Goal: Transaction & Acquisition: Subscribe to service/newsletter

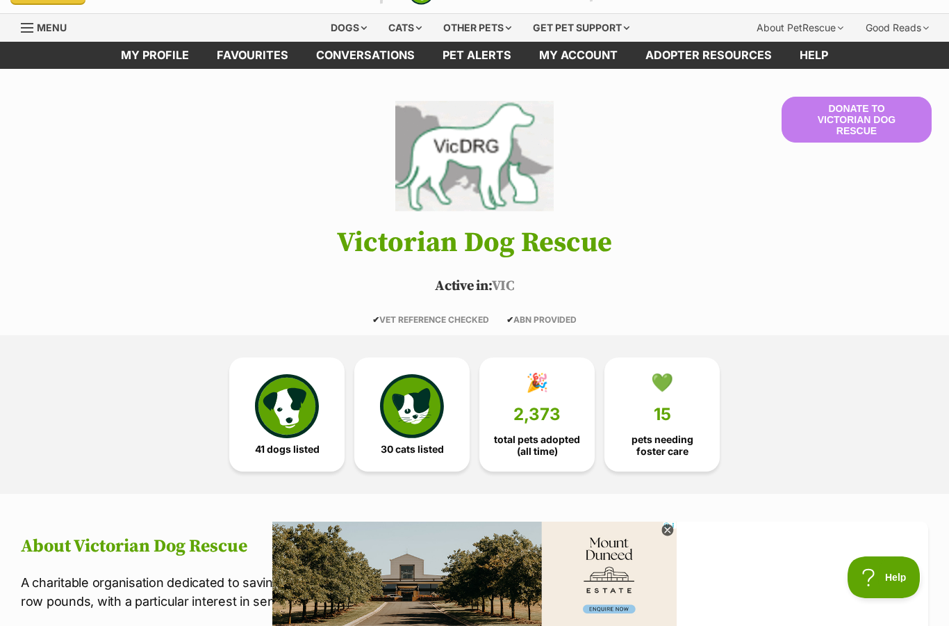
scroll to position [28, 0]
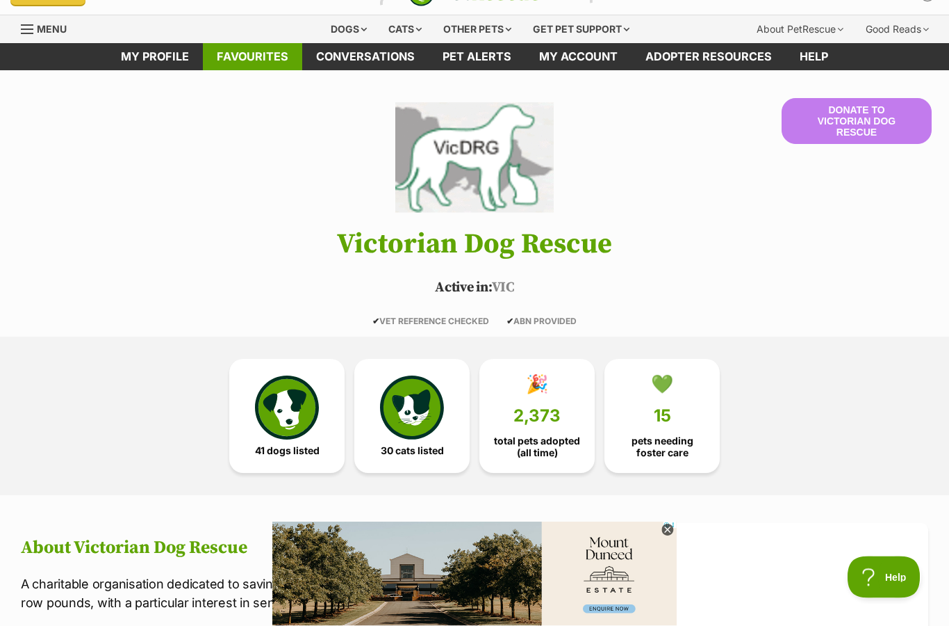
click at [262, 60] on link "Favourites" at bounding box center [252, 57] width 99 height 27
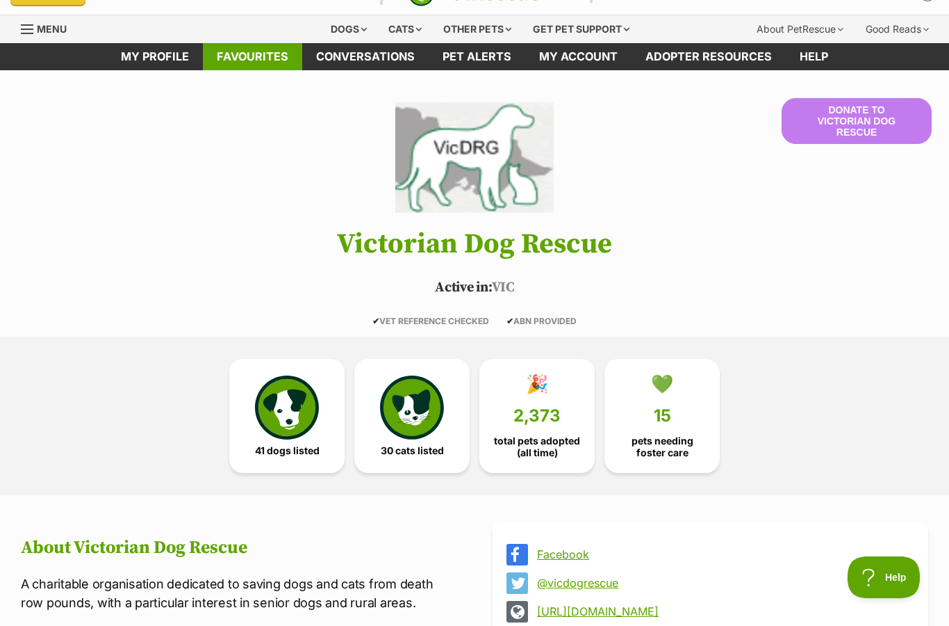
scroll to position [0, 0]
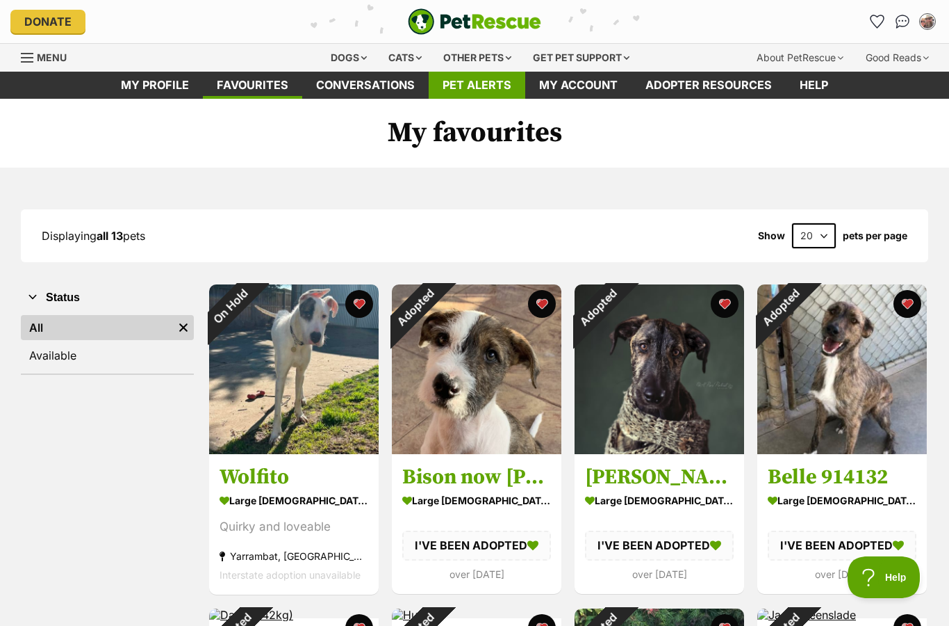
click at [497, 87] on link "Pet alerts" at bounding box center [477, 85] width 97 height 27
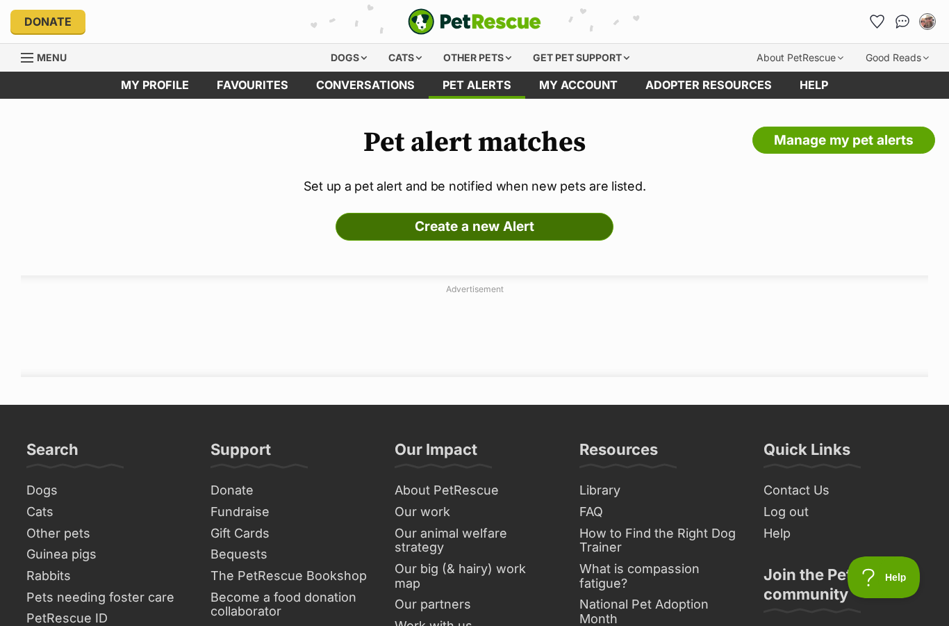
click at [519, 226] on link "Create a new Alert" at bounding box center [475, 227] width 278 height 28
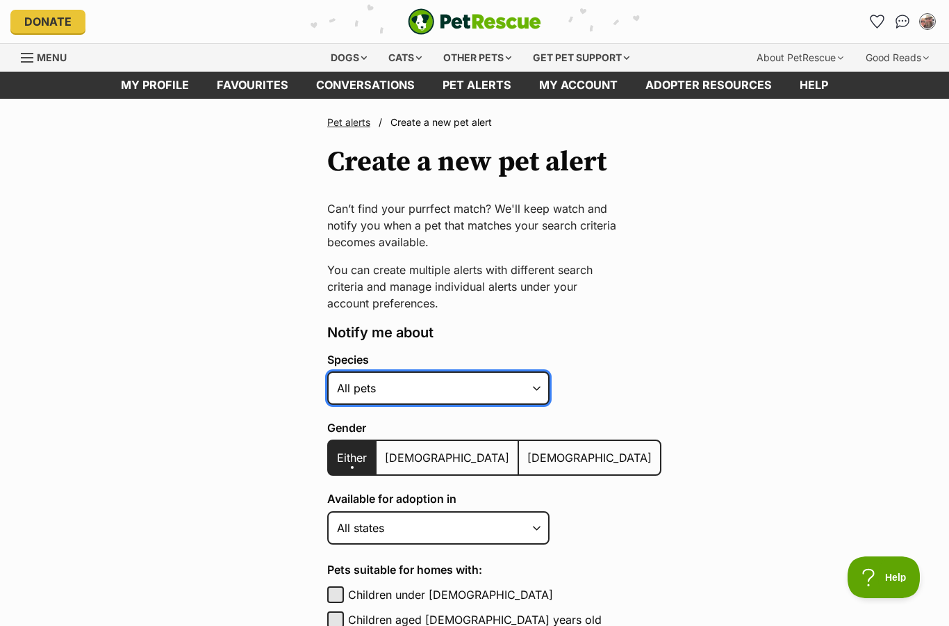
click at [533, 386] on select "Alpaca Bird Cat Chicken Cow Dog Donkey Duck Ferret Fish Goat Goose Guinea Fowl …" at bounding box center [438, 387] width 222 height 33
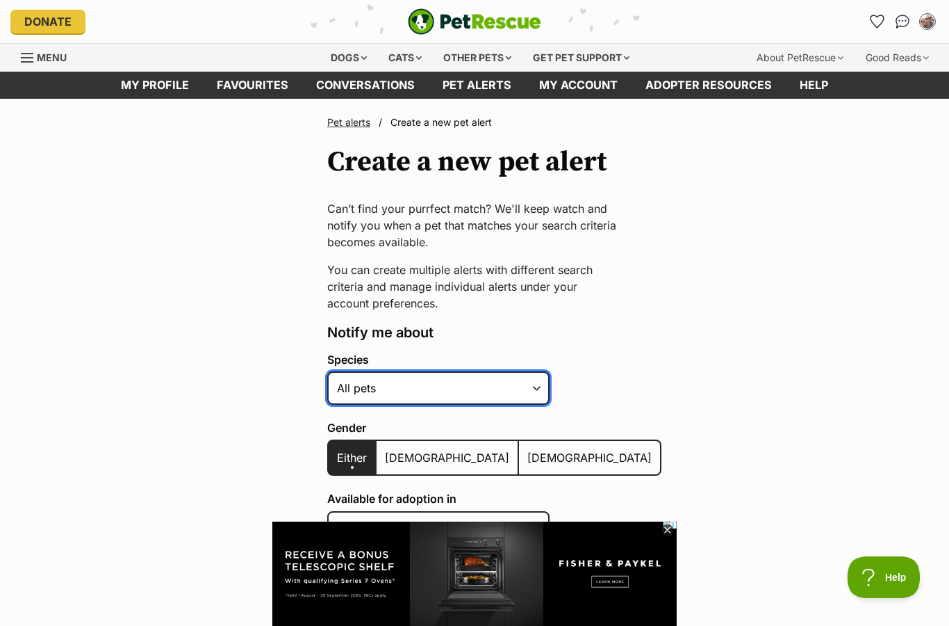
select select "1"
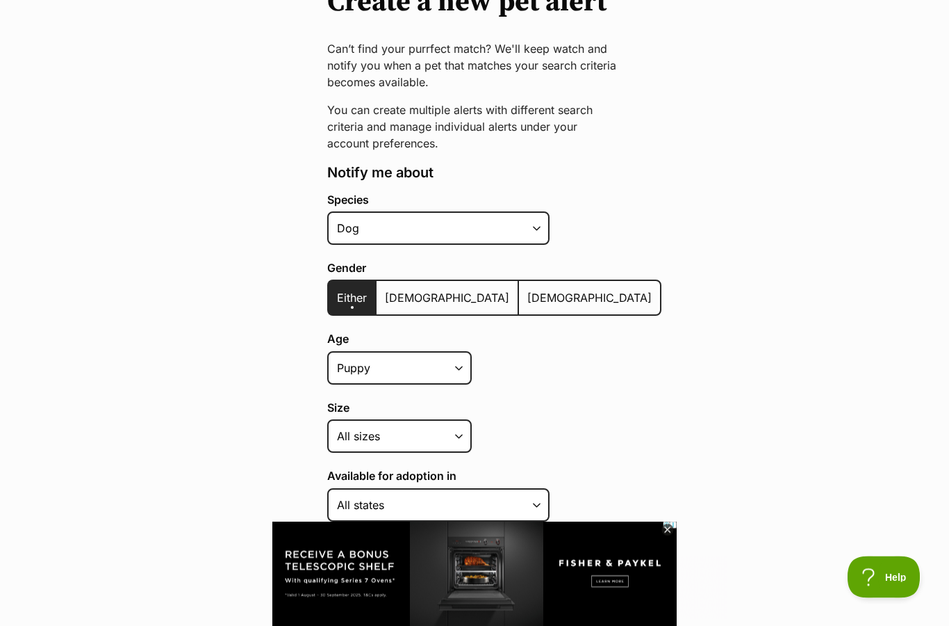
click at [398, 299] on span "Male" at bounding box center [447, 298] width 124 height 14
click at [384, 290] on input "Male" at bounding box center [384, 289] width 0 height 1
radio input "true"
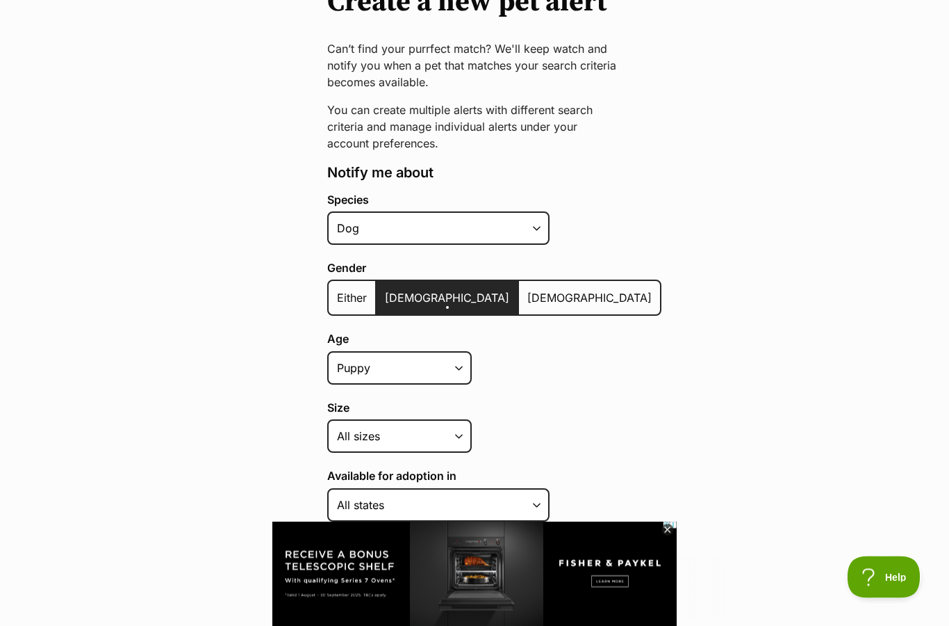
scroll to position [160, 0]
click at [348, 302] on span "Either" at bounding box center [352, 298] width 30 height 14
click at [336, 289] on input "Either" at bounding box center [336, 288] width 0 height 1
radio input "true"
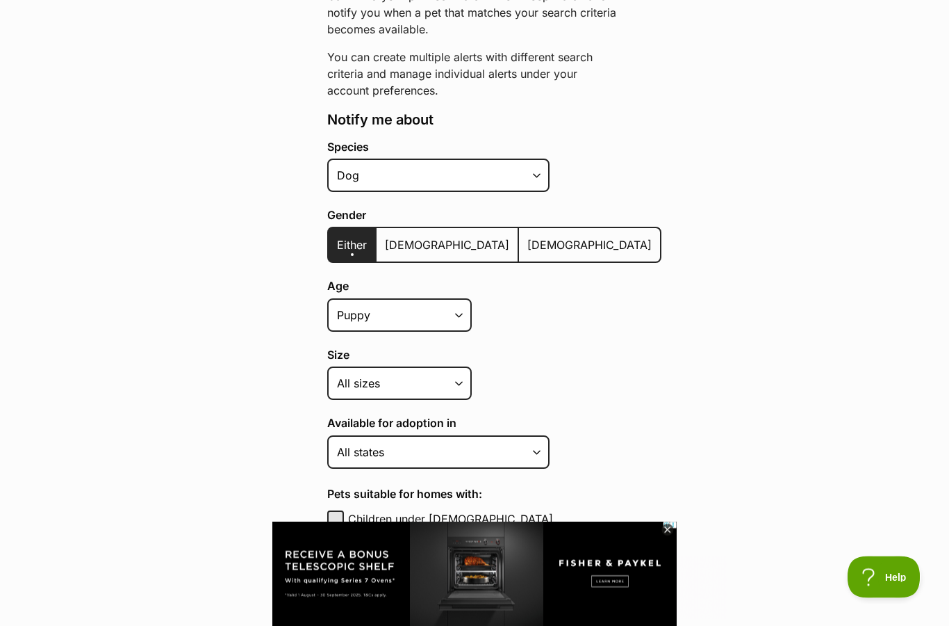
scroll to position [302, 0]
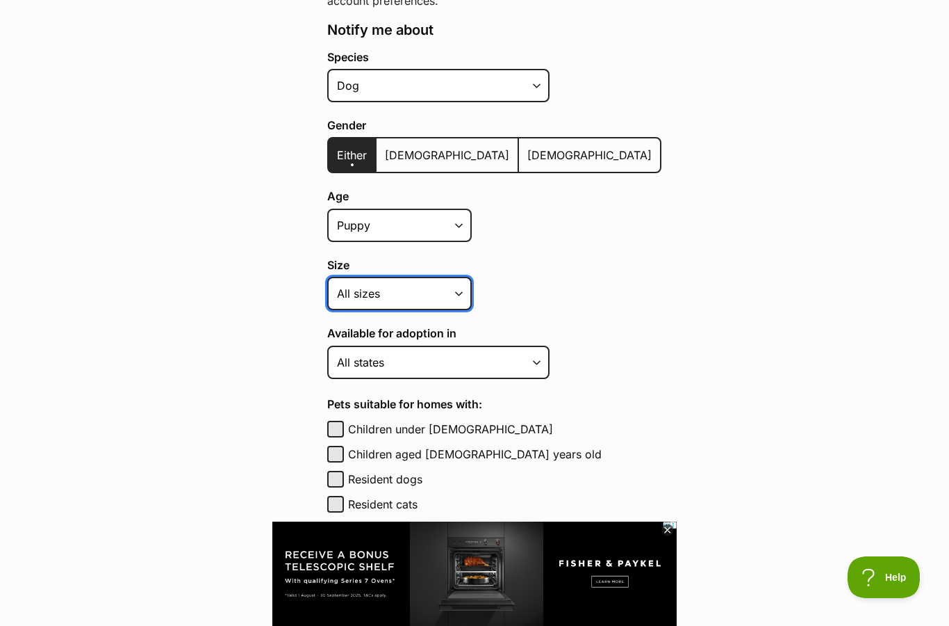
click at [457, 294] on select "Small Medium Large All sizes" at bounding box center [399, 293] width 145 height 33
select select "large"
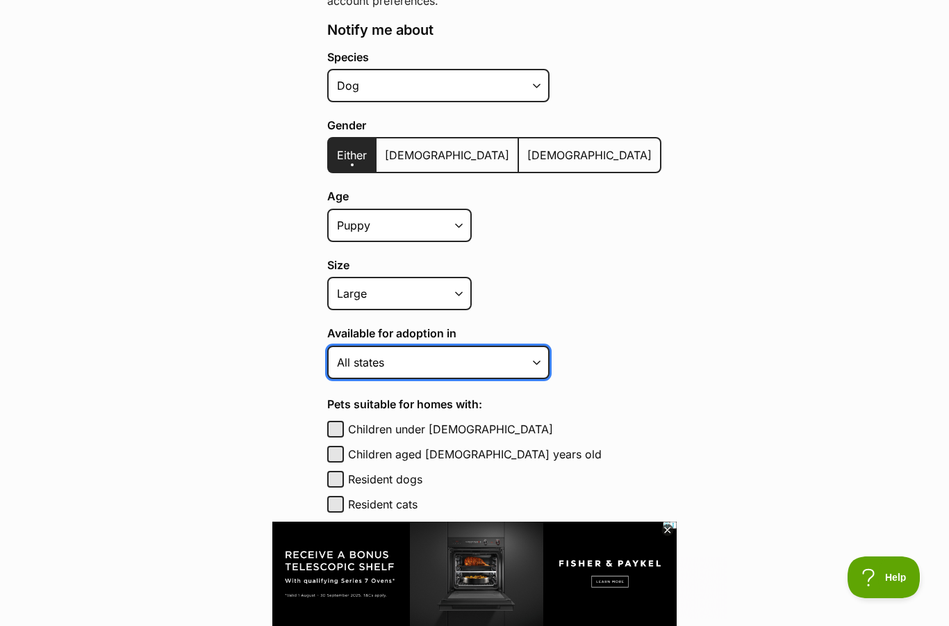
click at [534, 361] on select "Australian Capital Territory New South Wales Northern Territory Queensland Sout…" at bounding box center [438, 361] width 222 height 33
select select "2"
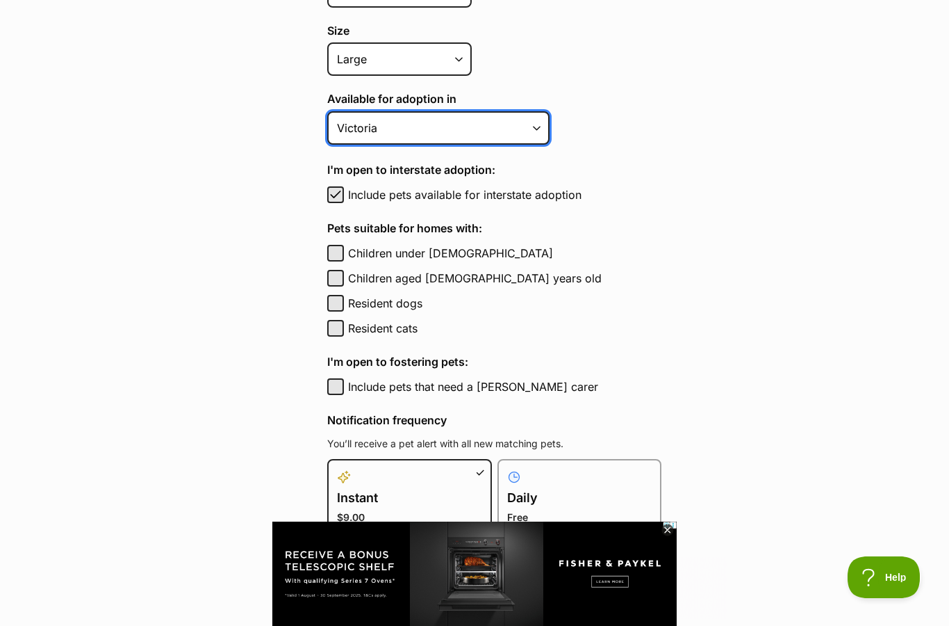
scroll to position [557, 0]
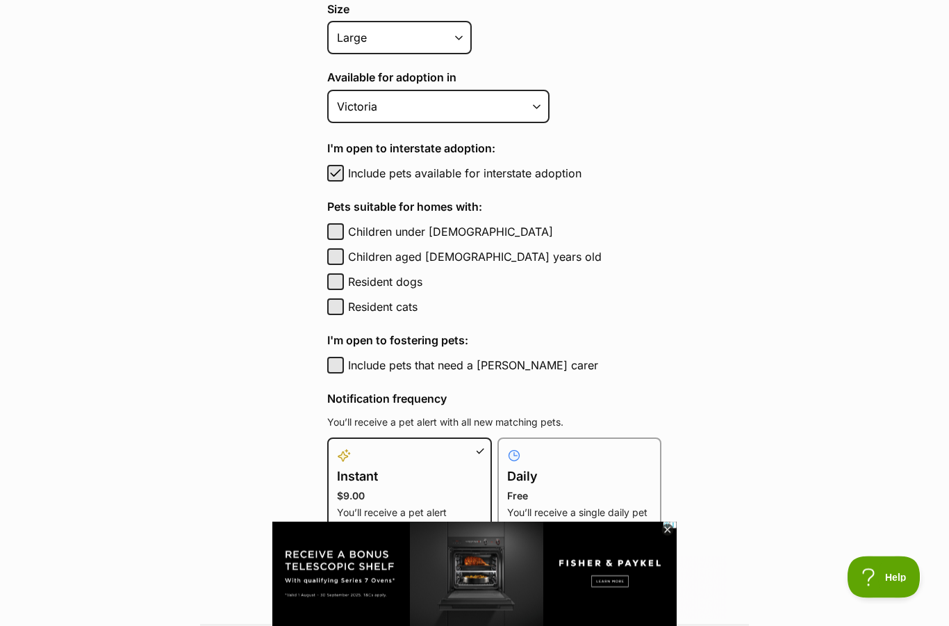
click at [336, 284] on button "Resident dogs" at bounding box center [335, 282] width 17 height 17
checkbox input "true"
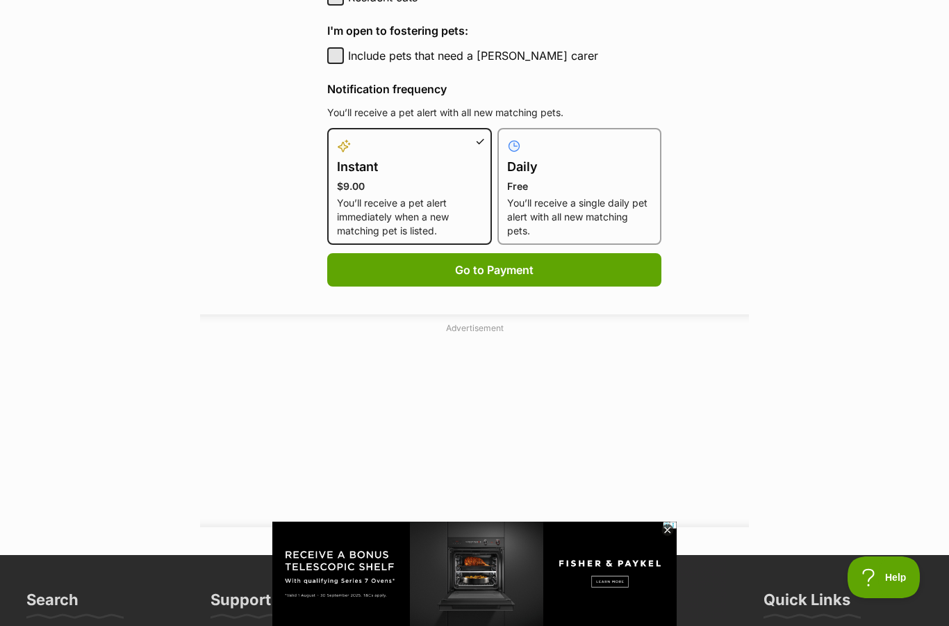
scroll to position [865, 0]
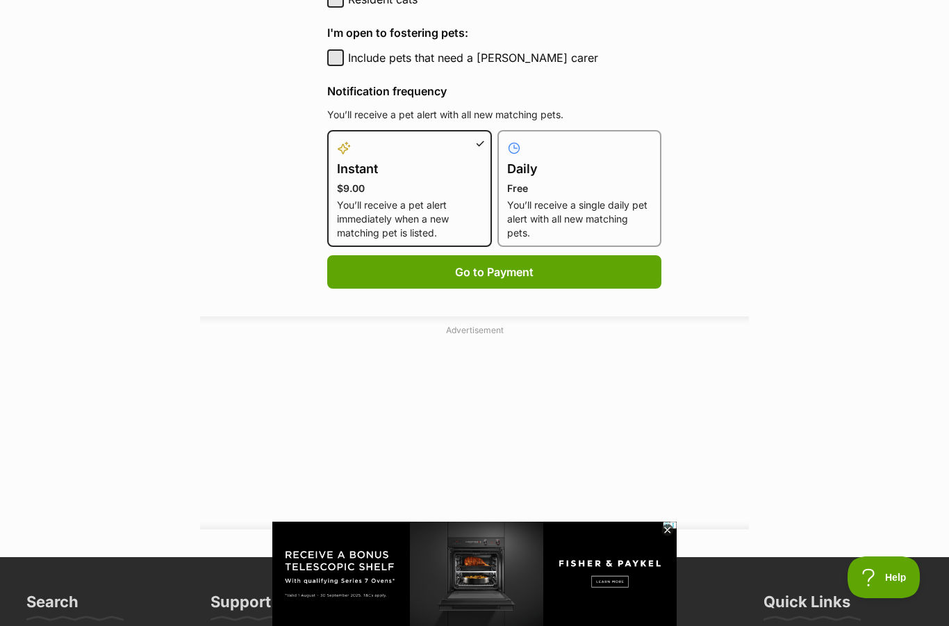
click at [533, 213] on p "You’ll receive a single daily pet alert with all new matching pets." at bounding box center [579, 219] width 145 height 42
click at [507, 139] on input "Daily Free You’ll receive a single daily pet alert with all new matching pets." at bounding box center [506, 138] width 1 height 1
radio input "true"
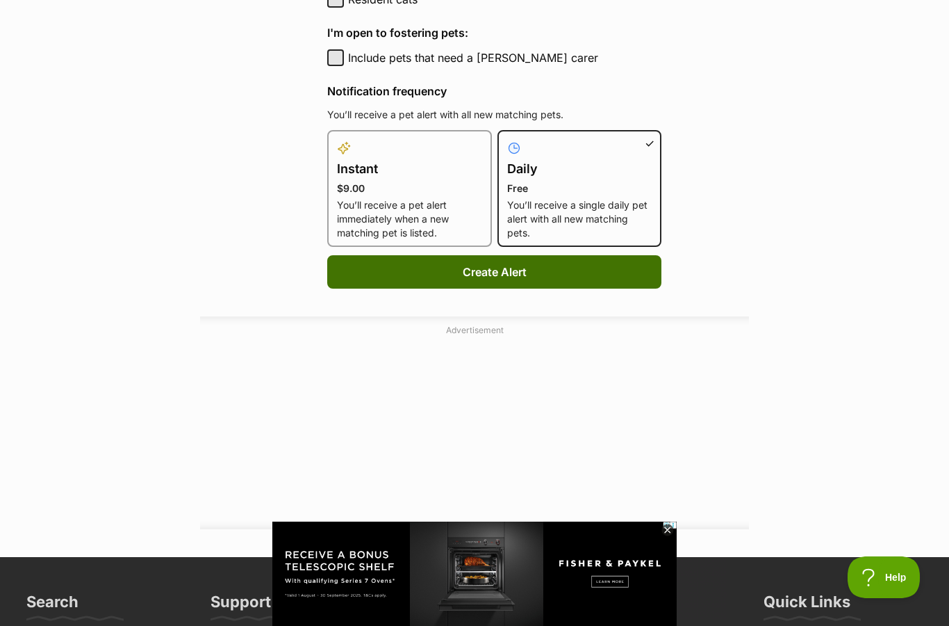
click at [505, 271] on button "Create Alert" at bounding box center [494, 271] width 334 height 33
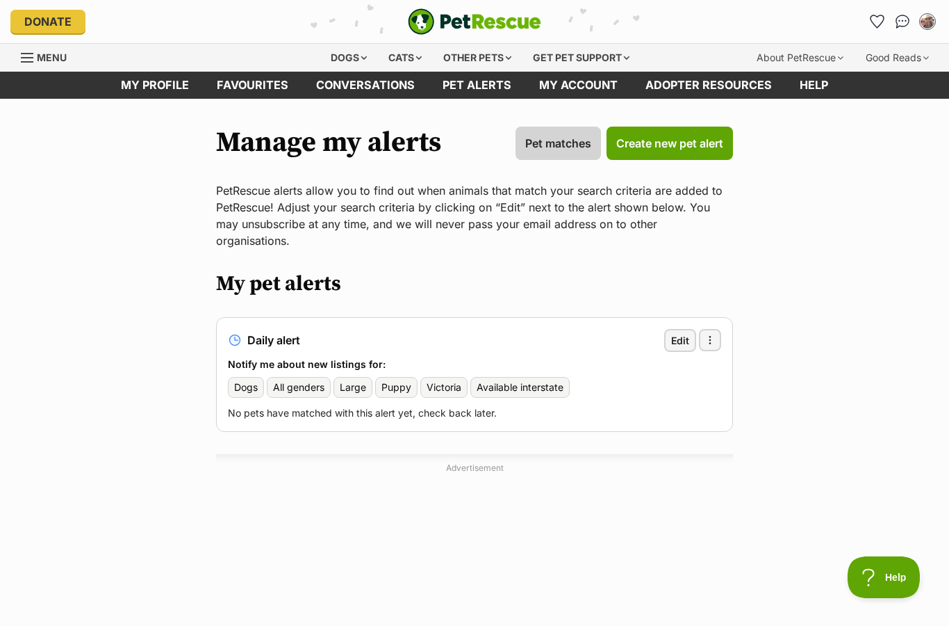
click at [560, 149] on span "Pet matches" at bounding box center [558, 143] width 66 height 17
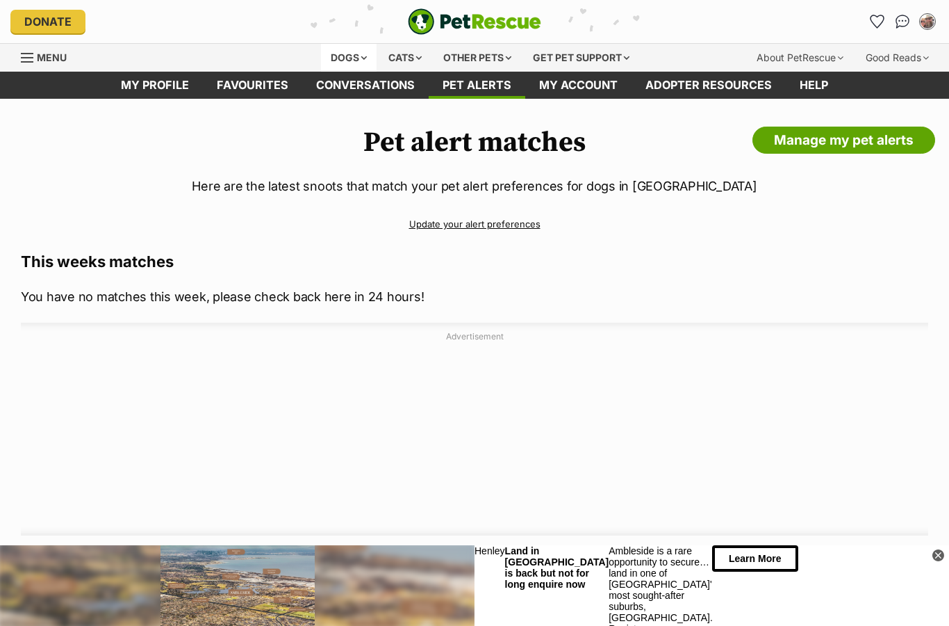
click at [340, 65] on div "Dogs" at bounding box center [349, 58] width 56 height 28
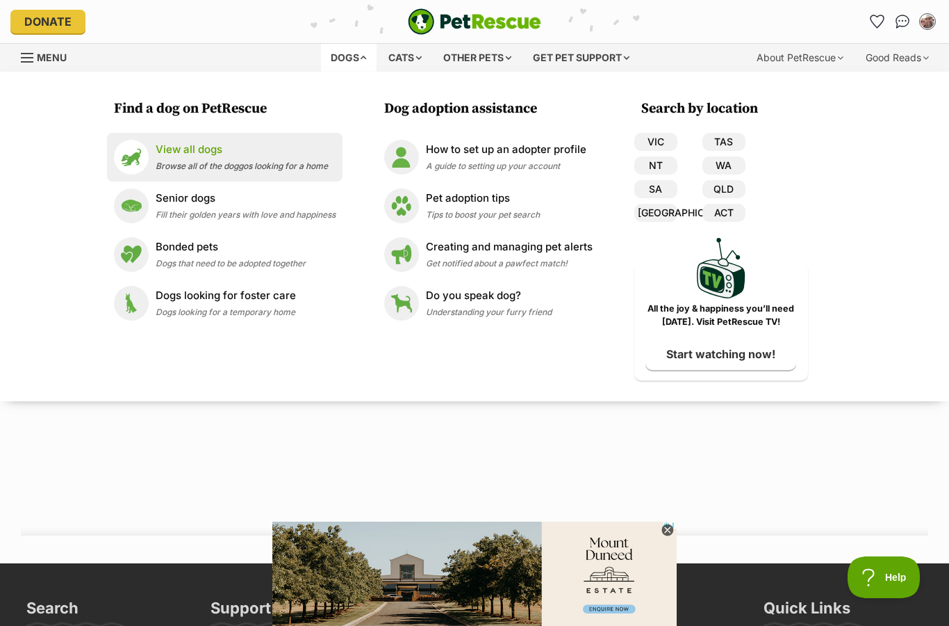
click at [224, 158] on div "View all dogs Browse all of the doggos looking for a home" at bounding box center [242, 157] width 172 height 30
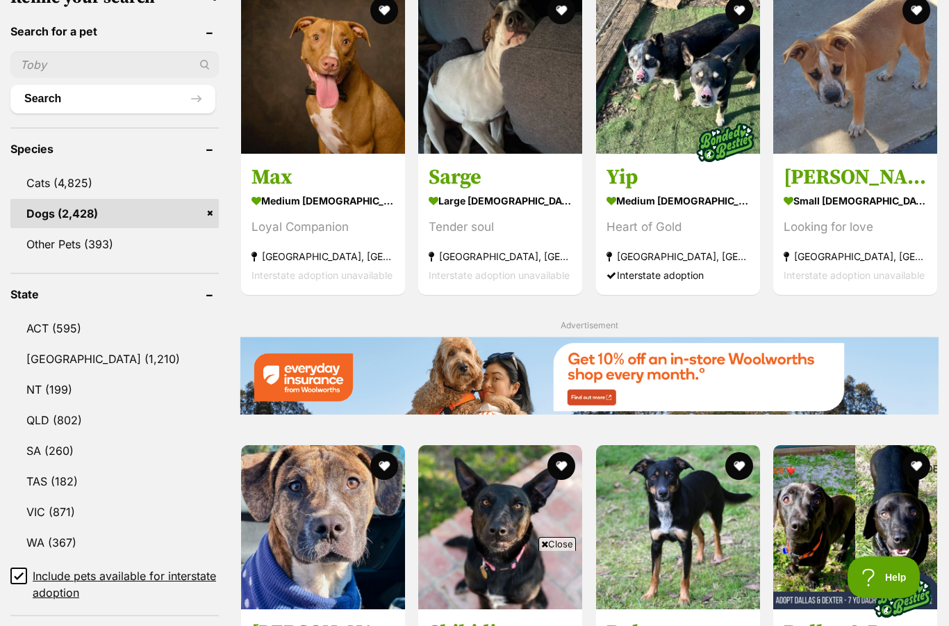
scroll to position [475, 0]
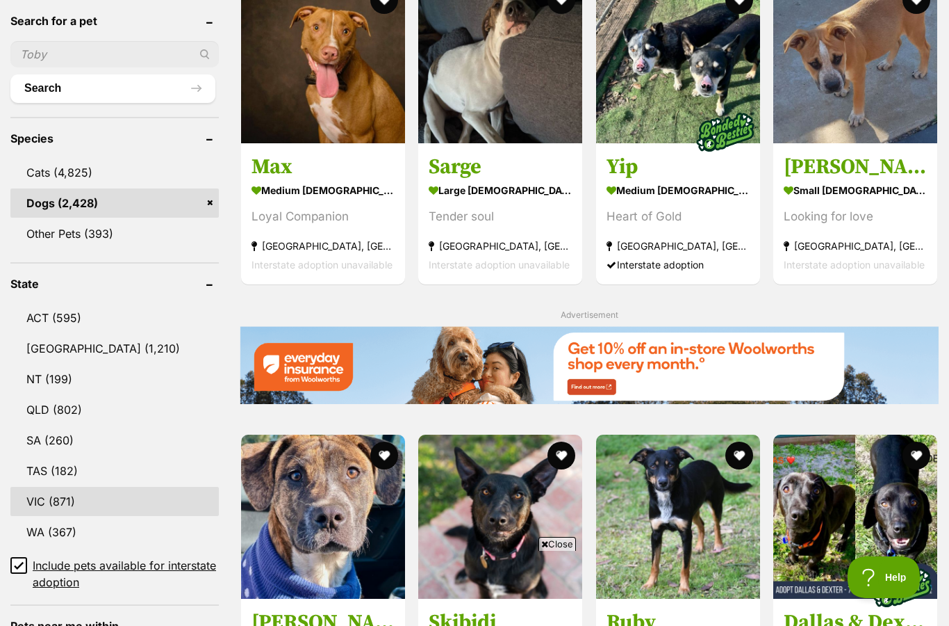
click at [50, 512] on link "VIC (871)" at bounding box center [114, 501] width 209 height 29
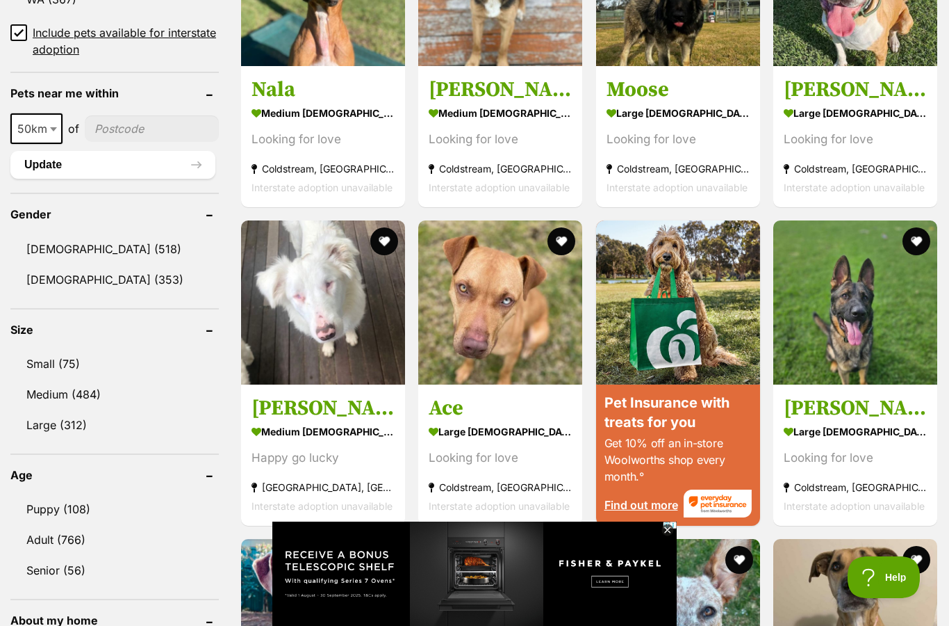
scroll to position [1013, 0]
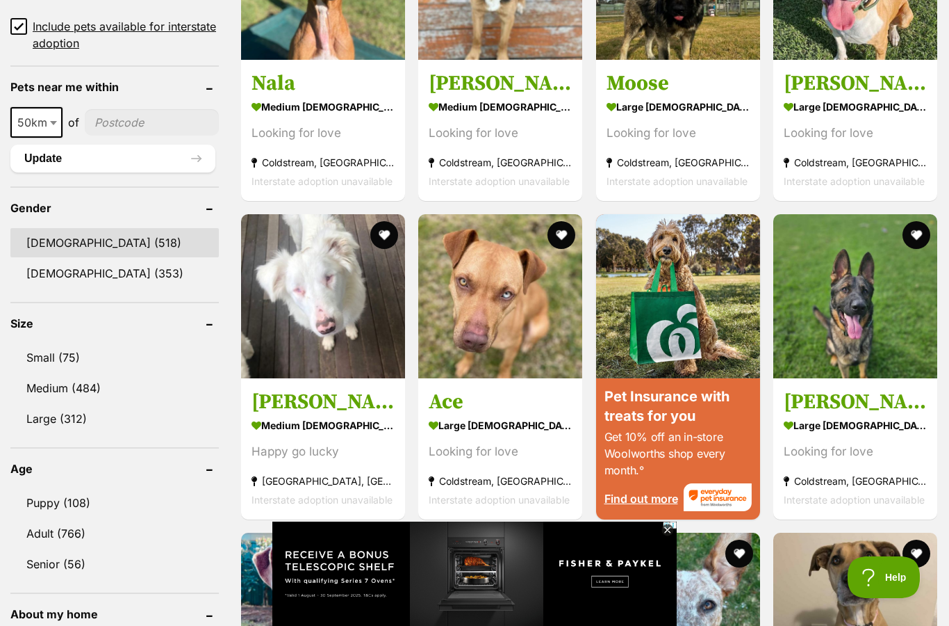
click at [81, 239] on link "Male (518)" at bounding box center [114, 242] width 209 height 29
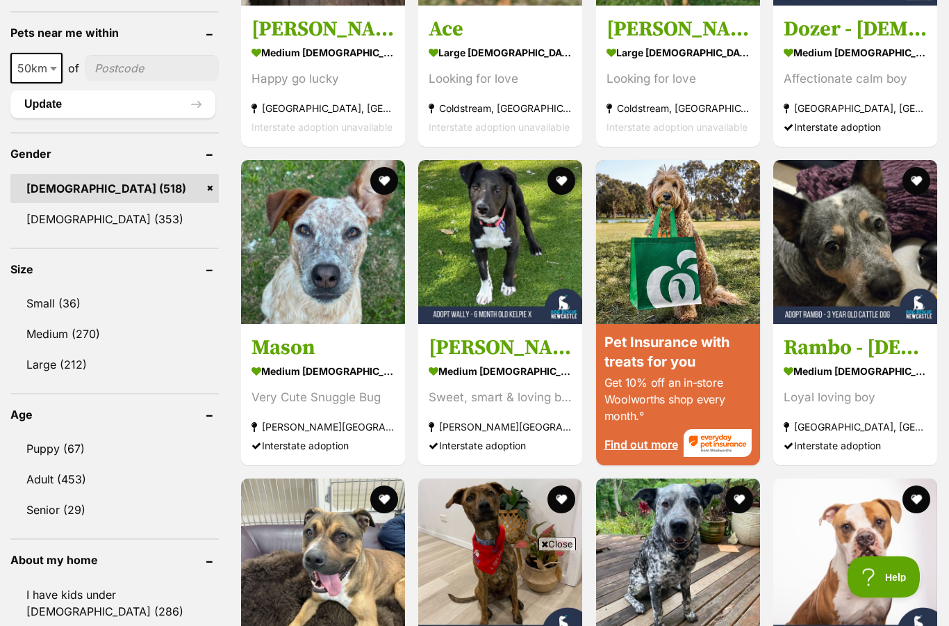
scroll to position [1068, 0]
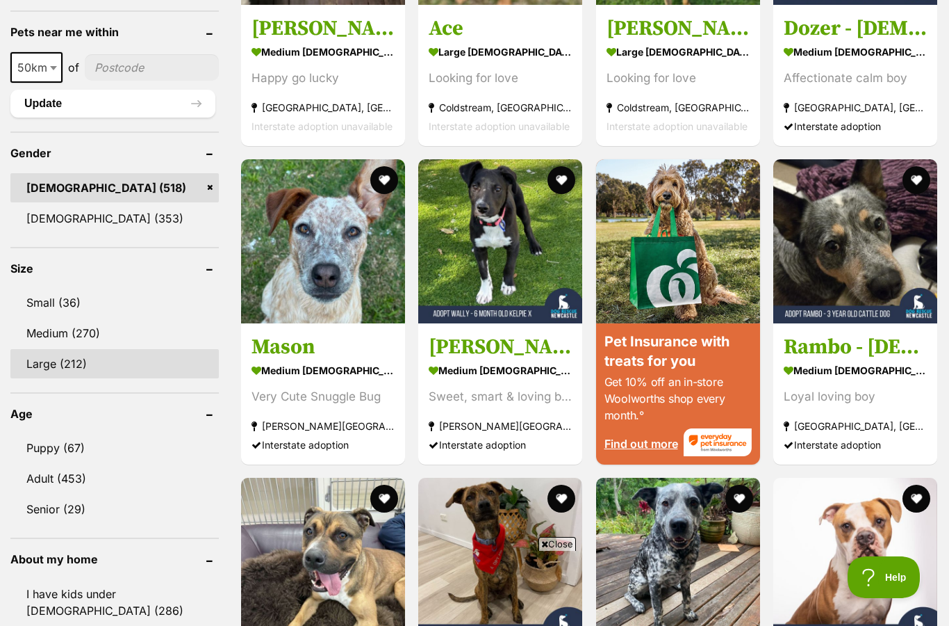
click at [74, 361] on link "Large (212)" at bounding box center [114, 363] width 209 height 29
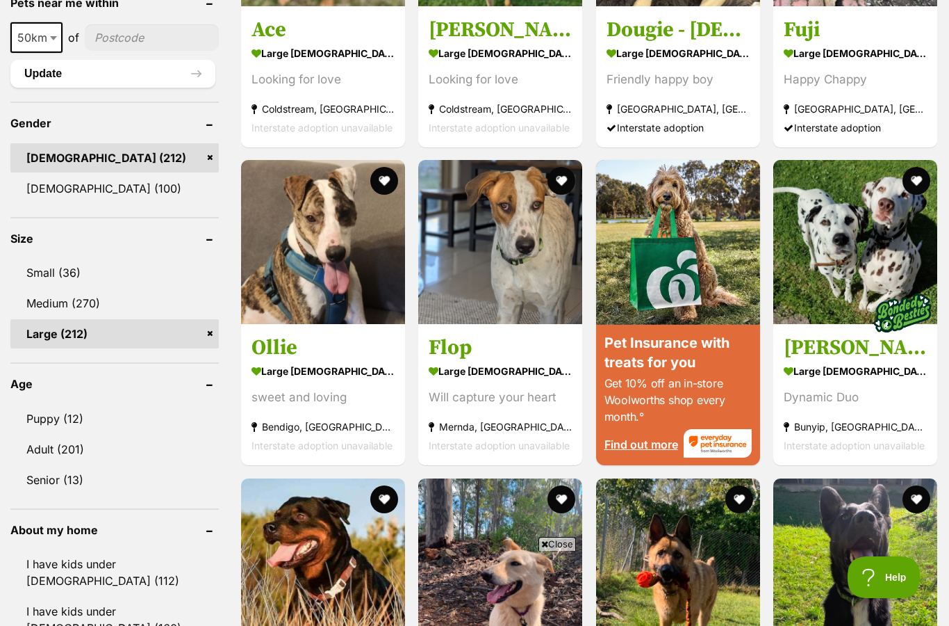
scroll to position [1114, 0]
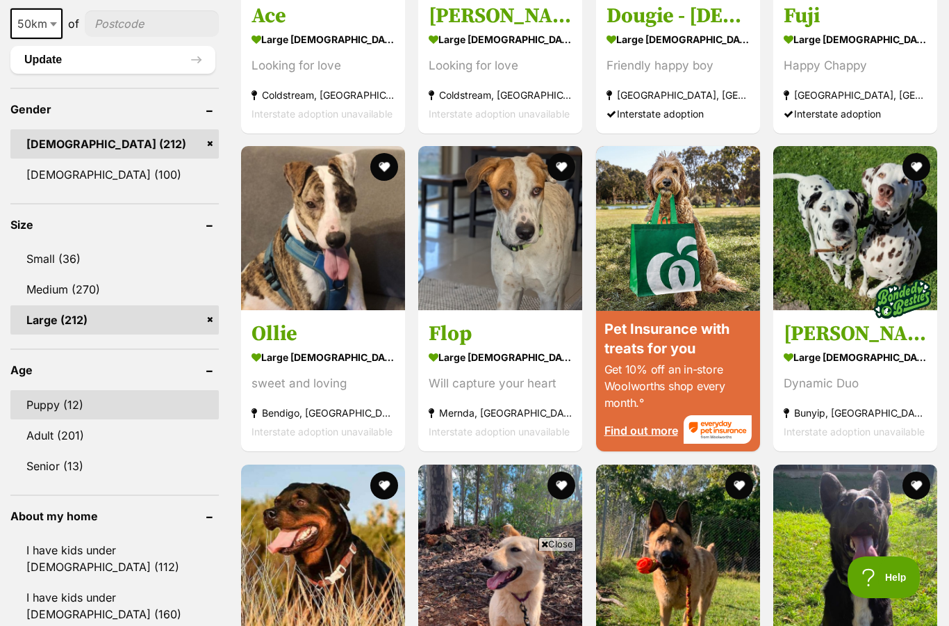
click at [92, 390] on link "Puppy (12)" at bounding box center [114, 404] width 209 height 29
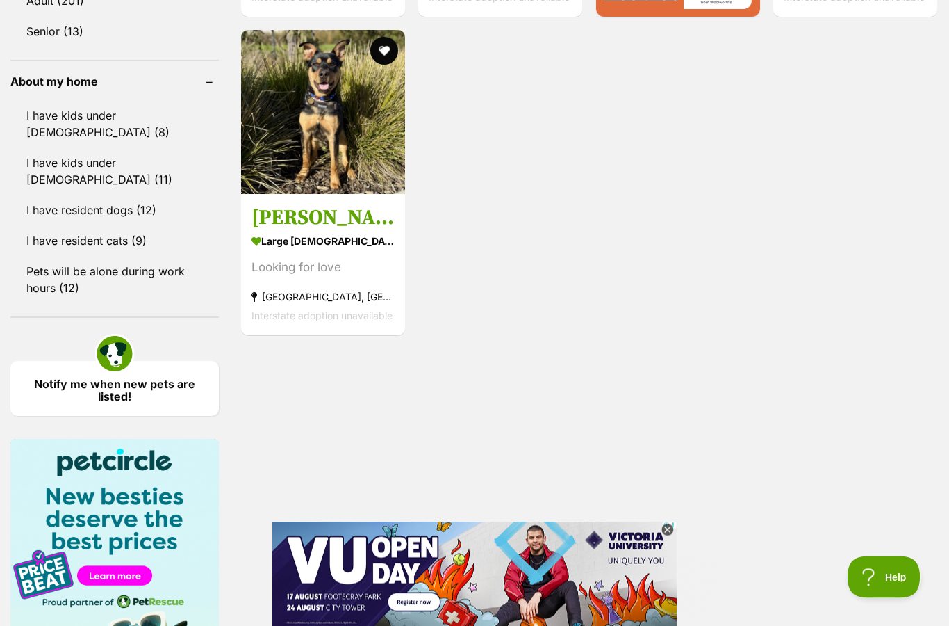
scroll to position [1534, 0]
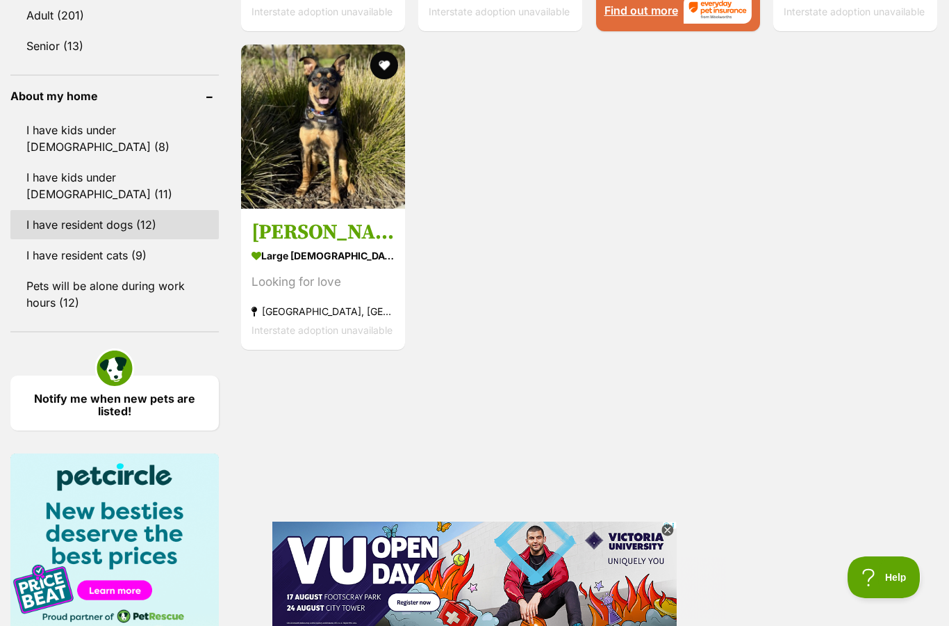
click at [135, 210] on link "I have resident dogs (12)" at bounding box center [114, 224] width 209 height 29
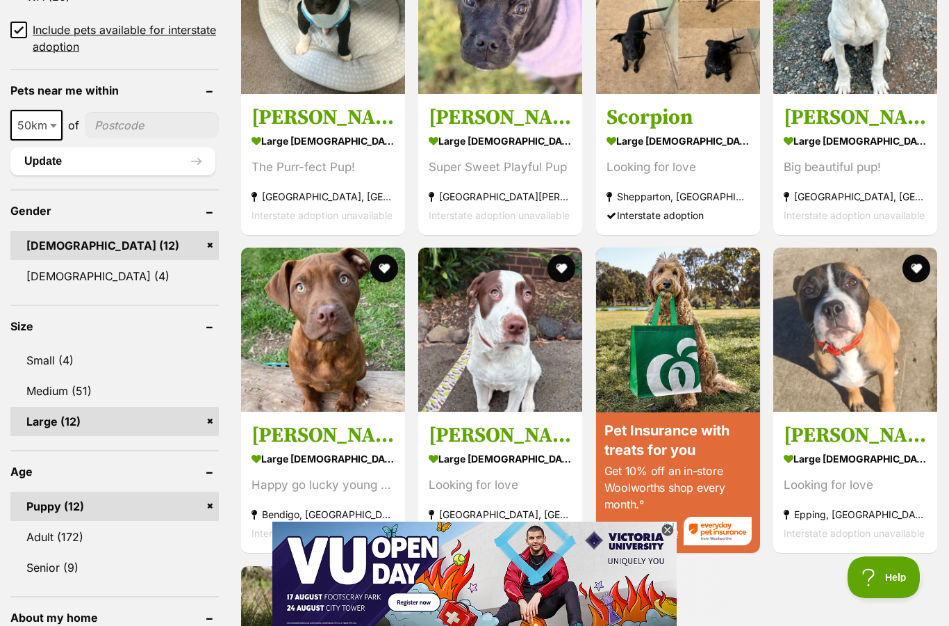
scroll to position [1016, 0]
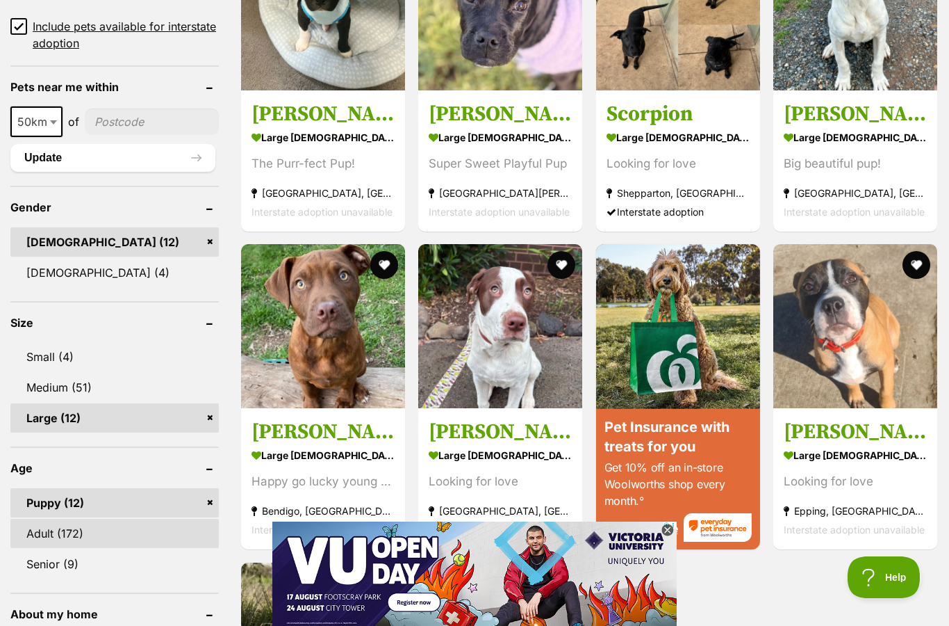
click at [78, 537] on link "Adult (172)" at bounding box center [114, 533] width 209 height 29
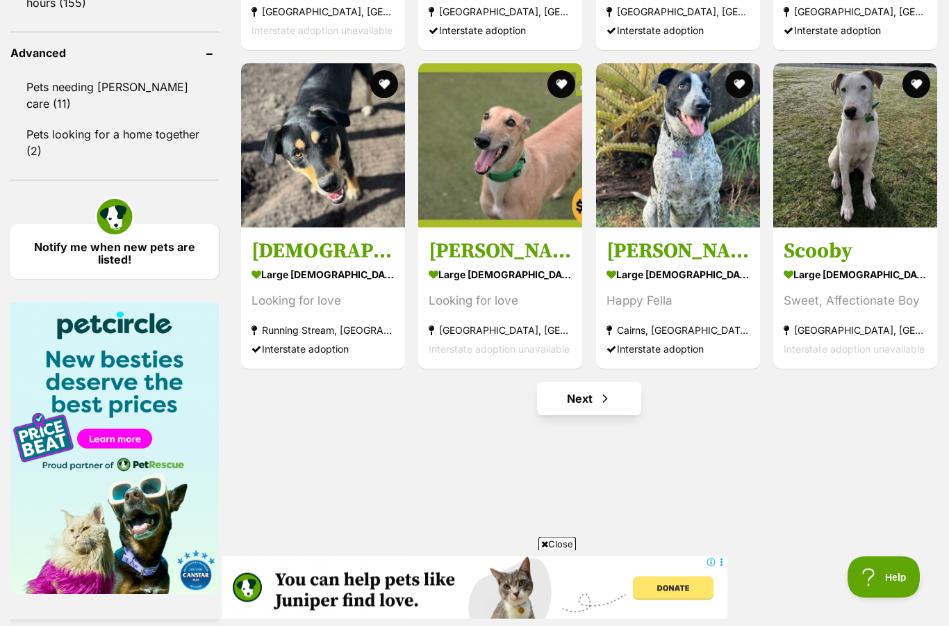
scroll to position [1834, 0]
click at [580, 403] on link "Next" at bounding box center [589, 398] width 104 height 33
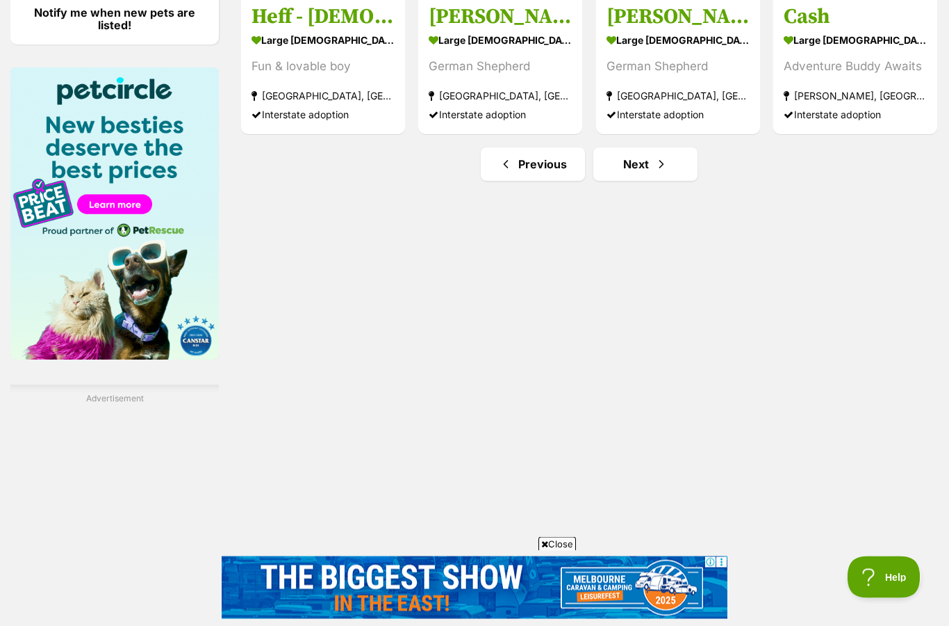
scroll to position [2068, 0]
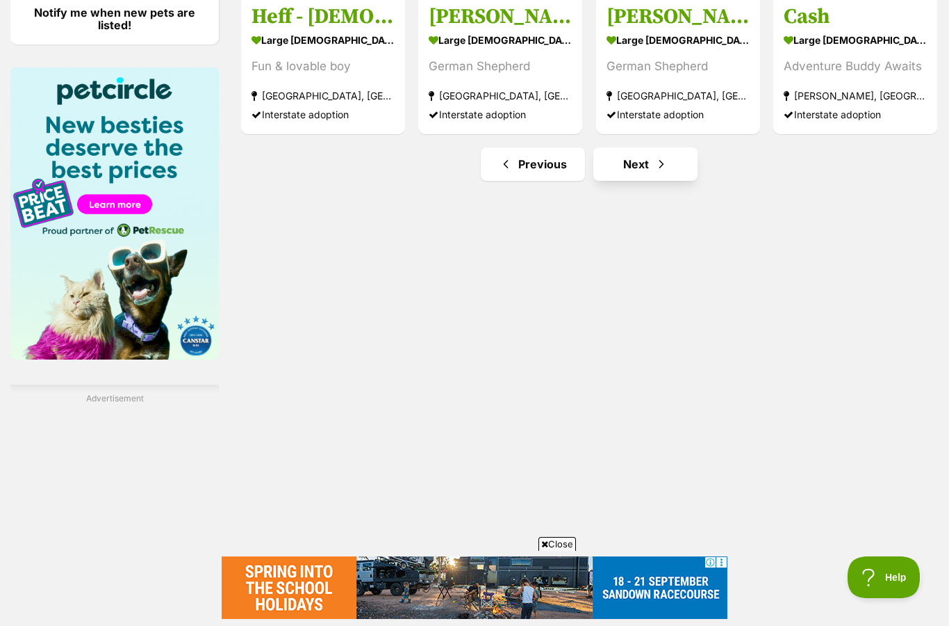
click at [641, 169] on link "Next" at bounding box center [646, 163] width 104 height 33
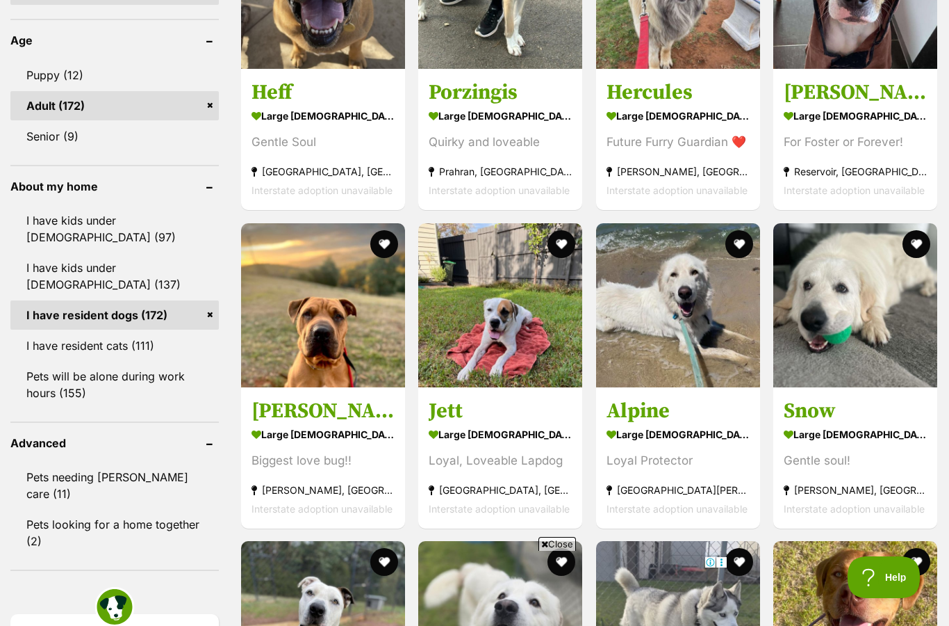
scroll to position [1423, 0]
